Goal: Find specific page/section: Find specific page/section

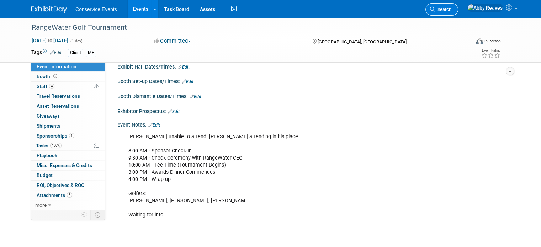
click at [435, 11] on icon at bounding box center [432, 9] width 5 height 5
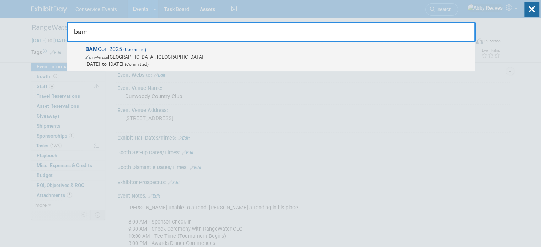
type input "bam"
click at [186, 48] on span "BAM Con 2025 (Upcoming) In-Person Indianapolis, IN Oct 1, 2025 to Oct 2, 2025 (…" at bounding box center [277, 57] width 388 height 22
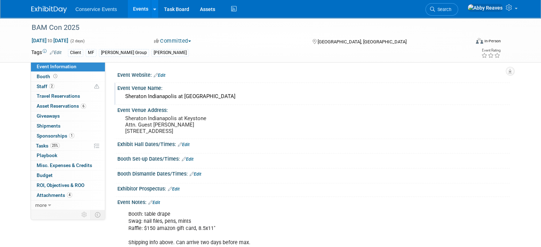
click at [166, 94] on div "Sheraton Indianapolis at [GEOGRAPHIC_DATA]" at bounding box center [313, 96] width 381 height 11
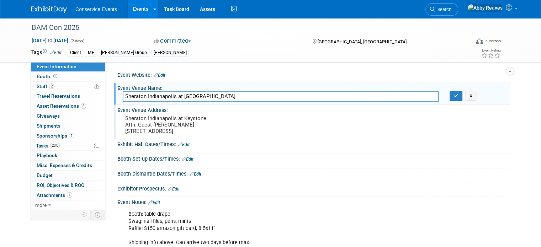
click at [197, 117] on pre "Sheraton Indianapolis at Keystone Attn. Guest [PERSON_NAME] [STREET_ADDRESS]" at bounding box center [199, 124] width 148 height 19
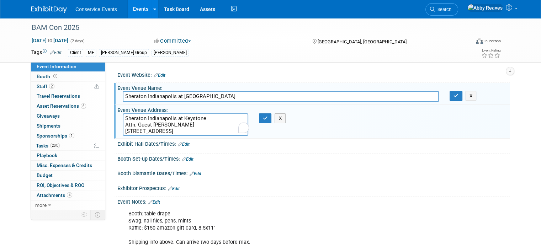
drag, startPoint x: 231, startPoint y: 130, endPoint x: 99, endPoint y: 113, distance: 133.7
click at [105, 113] on div "Event Website: Edit Event Venue Name: Sheraton Indianapolis at [GEOGRAPHIC_DATA…" at bounding box center [307, 136] width 404 height 148
click at [266, 119] on button "button" at bounding box center [265, 118] width 13 height 10
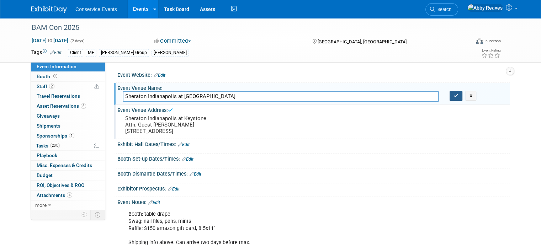
drag, startPoint x: 463, startPoint y: 95, endPoint x: 259, endPoint y: 4, distance: 224.2
click at [462, 95] on button "button" at bounding box center [455, 96] width 13 height 10
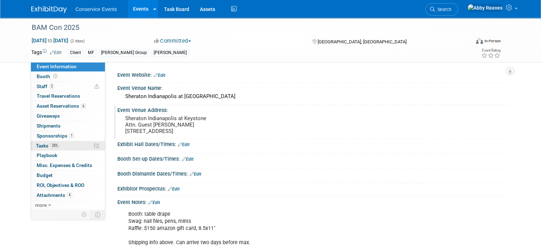
click at [63, 143] on link "25% Tasks 25%" at bounding box center [68, 146] width 74 height 10
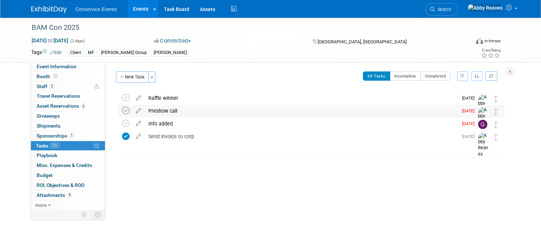
click at [122, 112] on icon at bounding box center [125, 110] width 7 height 7
click at [128, 15] on link "Events" at bounding box center [141, 9] width 26 height 18
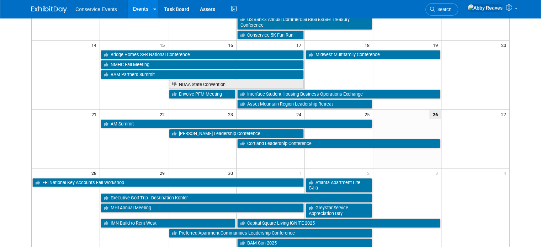
scroll to position [178, 0]
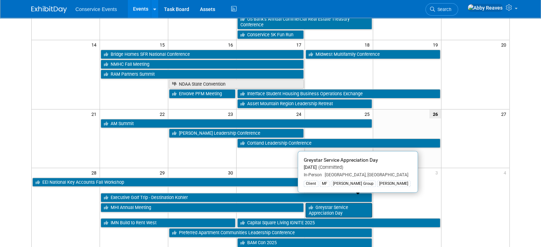
click at [361, 203] on link "Greystar Service Appreciation Day" at bounding box center [338, 210] width 66 height 15
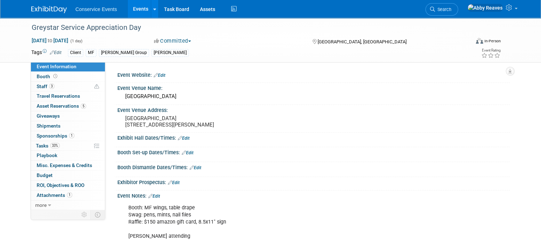
click at [131, 10] on link "Events" at bounding box center [141, 9] width 26 height 18
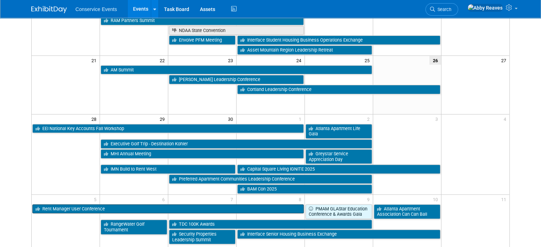
scroll to position [249, 0]
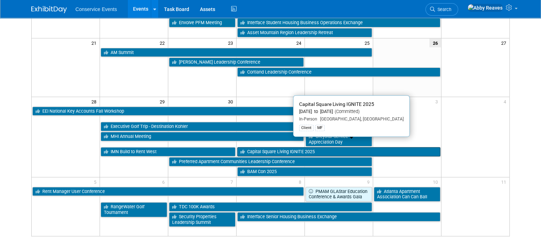
click at [254, 147] on link "Capital Square Living IGNITE 2025" at bounding box center [338, 151] width 203 height 9
